Goal: Information Seeking & Learning: Learn about a topic

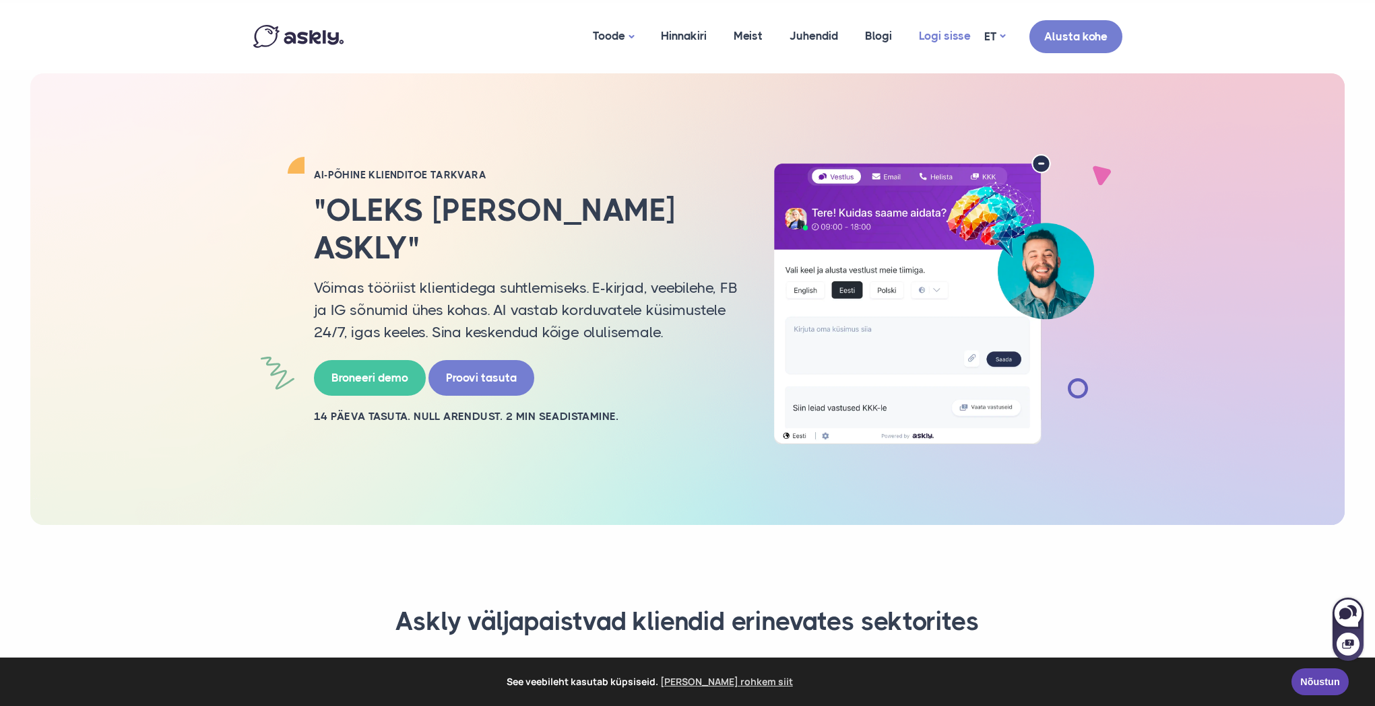
click at [962, 43] on link "Logi sisse" at bounding box center [944, 35] width 79 height 65
click at [694, 25] on link "Hinnakiri" at bounding box center [683, 35] width 73 height 65
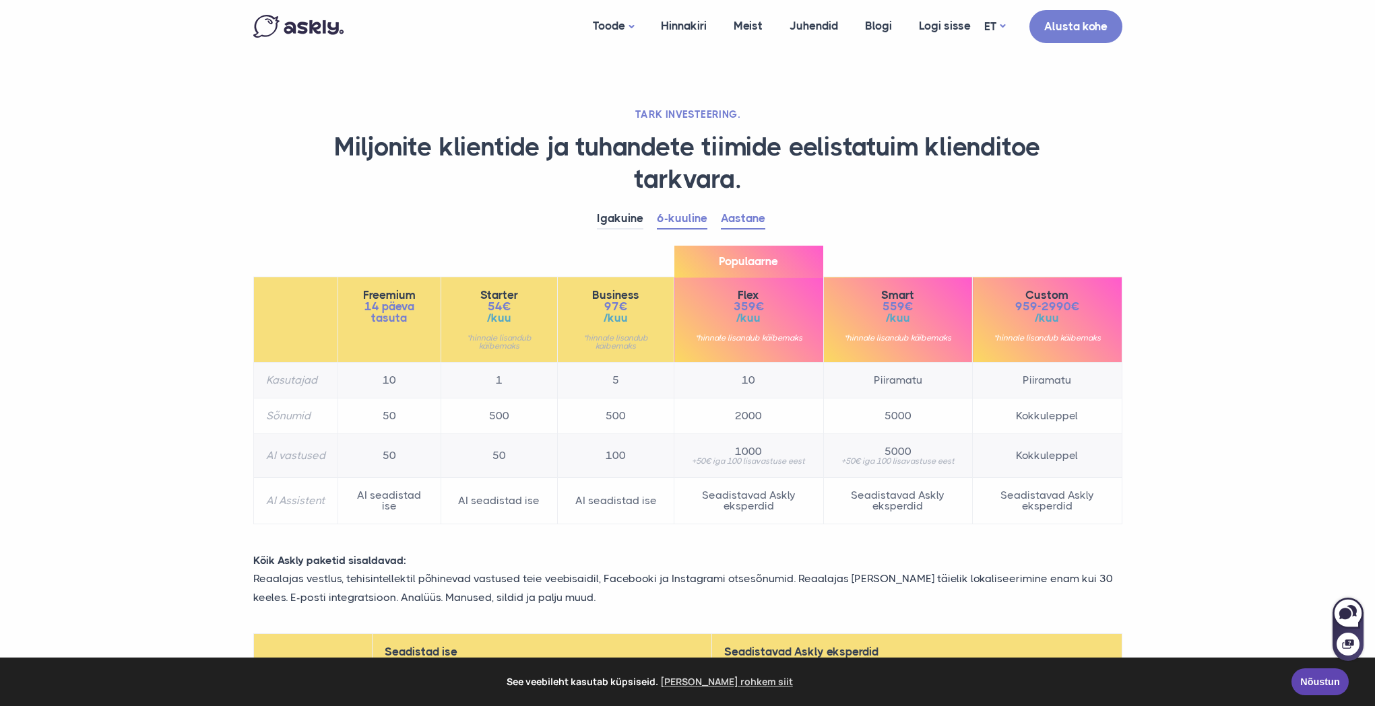
click at [745, 219] on link "Aastane" at bounding box center [743, 219] width 44 height 21
click at [621, 383] on td "5" at bounding box center [616, 381] width 117 height 36
click at [626, 382] on td "5" at bounding box center [616, 381] width 117 height 36
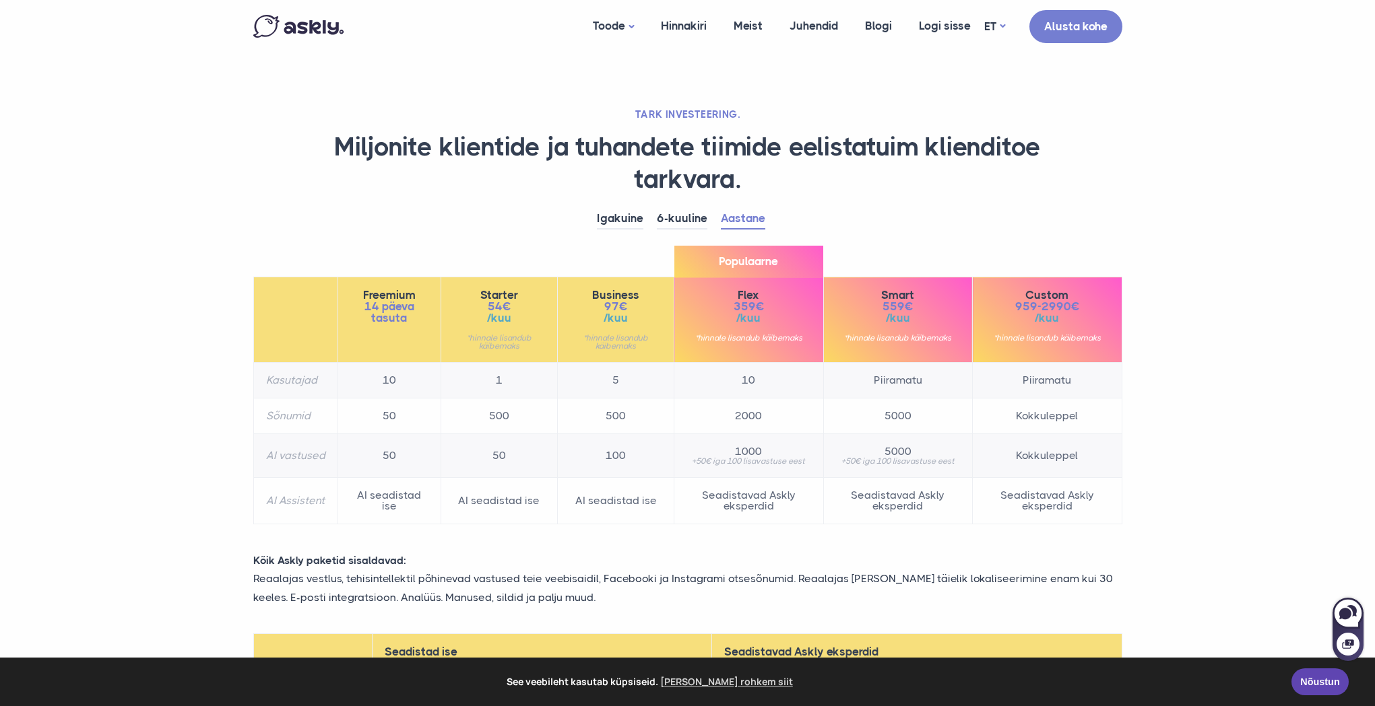
click at [626, 382] on td "5" at bounding box center [616, 381] width 117 height 36
click at [629, 424] on td "500" at bounding box center [616, 417] width 117 height 36
click at [627, 422] on td "500" at bounding box center [616, 417] width 117 height 36
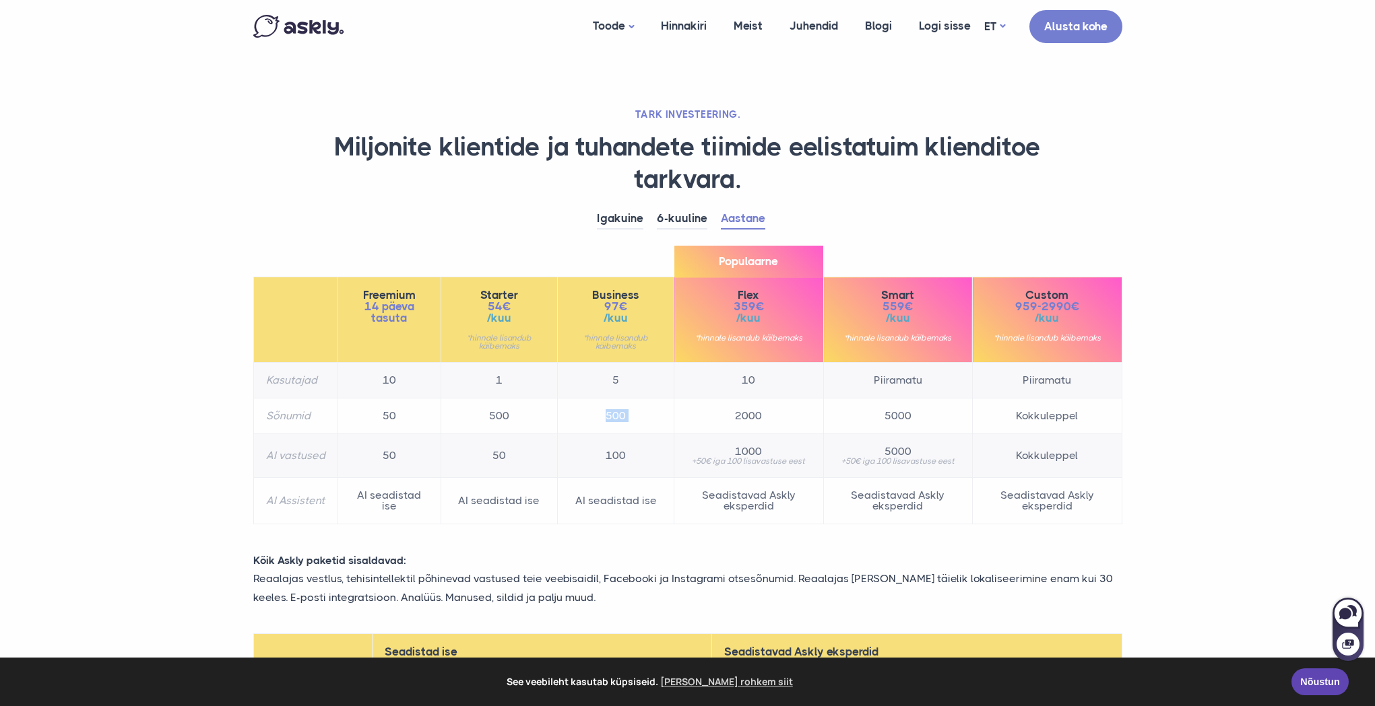
click at [627, 422] on td "500" at bounding box center [616, 417] width 117 height 36
click at [624, 421] on td "500" at bounding box center [616, 417] width 117 height 36
click at [623, 421] on td "500" at bounding box center [616, 417] width 117 height 36
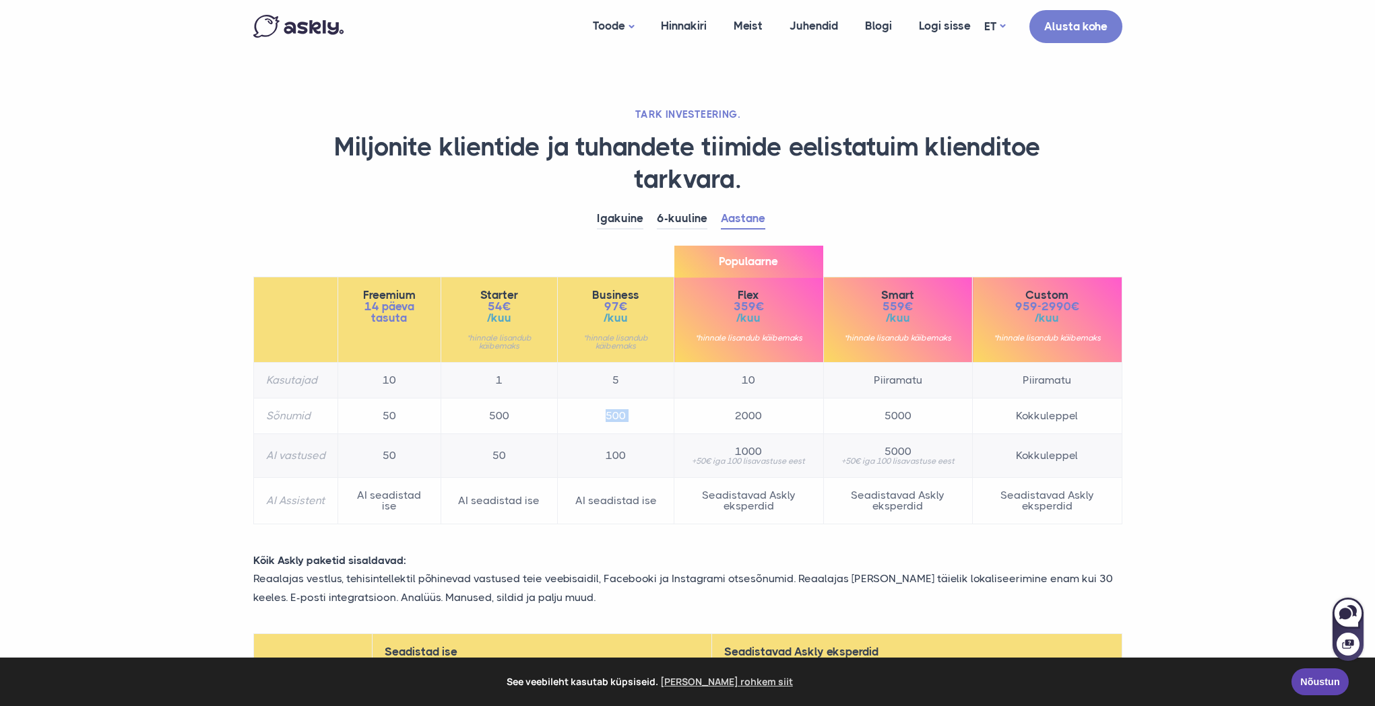
click at [621, 420] on td "500" at bounding box center [616, 417] width 117 height 36
click at [620, 419] on td "500" at bounding box center [616, 417] width 117 height 36
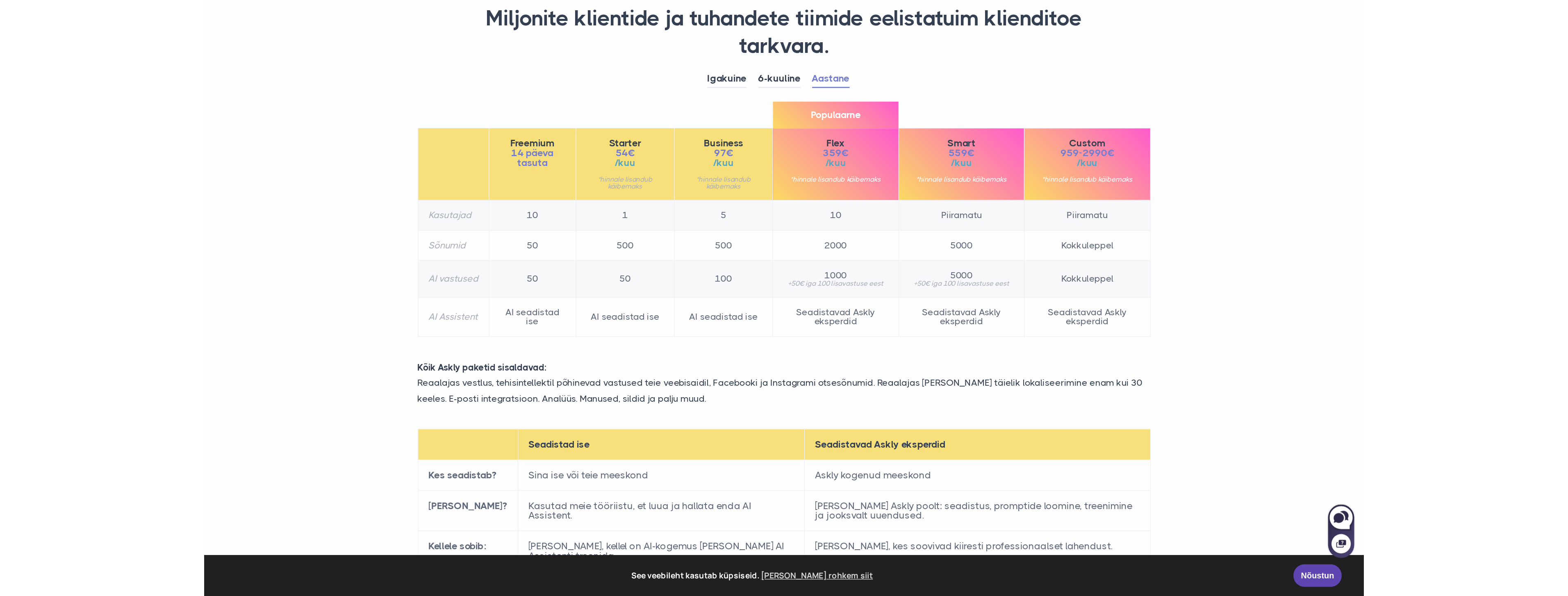
scroll to position [82, 0]
